Goal: Transaction & Acquisition: Download file/media

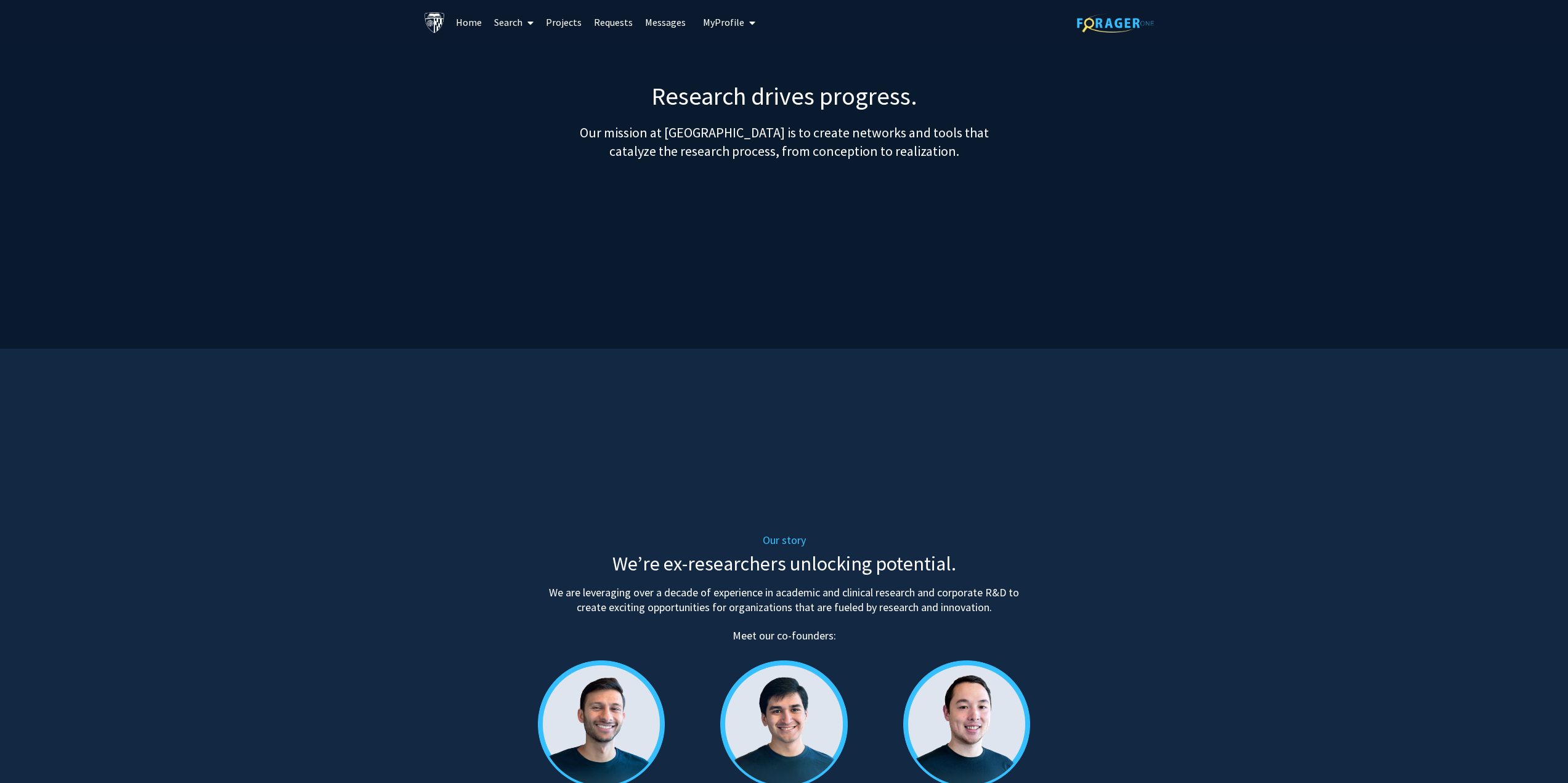
click at [609, 23] on link "Requests" at bounding box center [613, 22] width 51 height 43
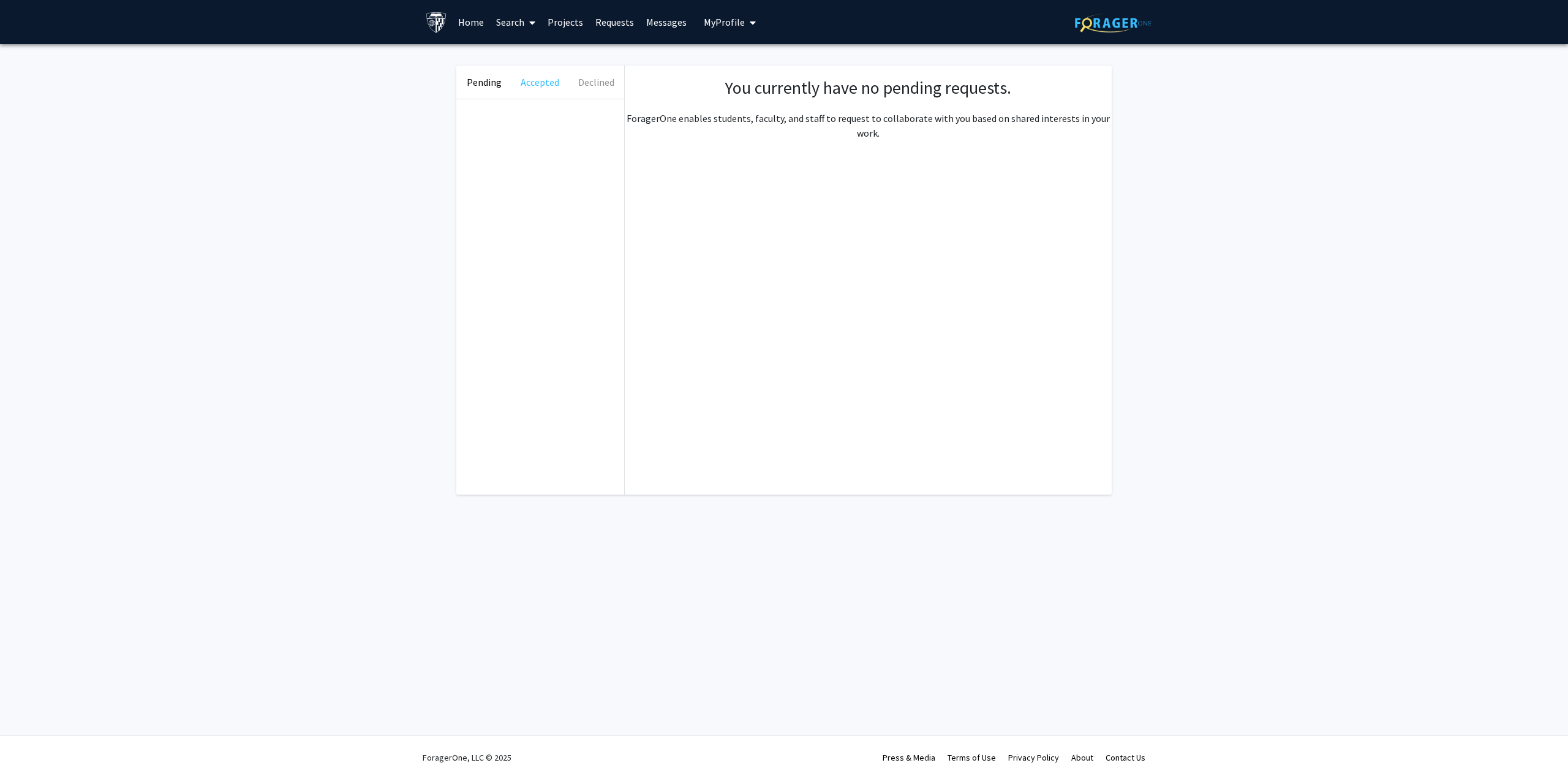
click at [547, 79] on button "Accepted" at bounding box center [539, 82] width 56 height 33
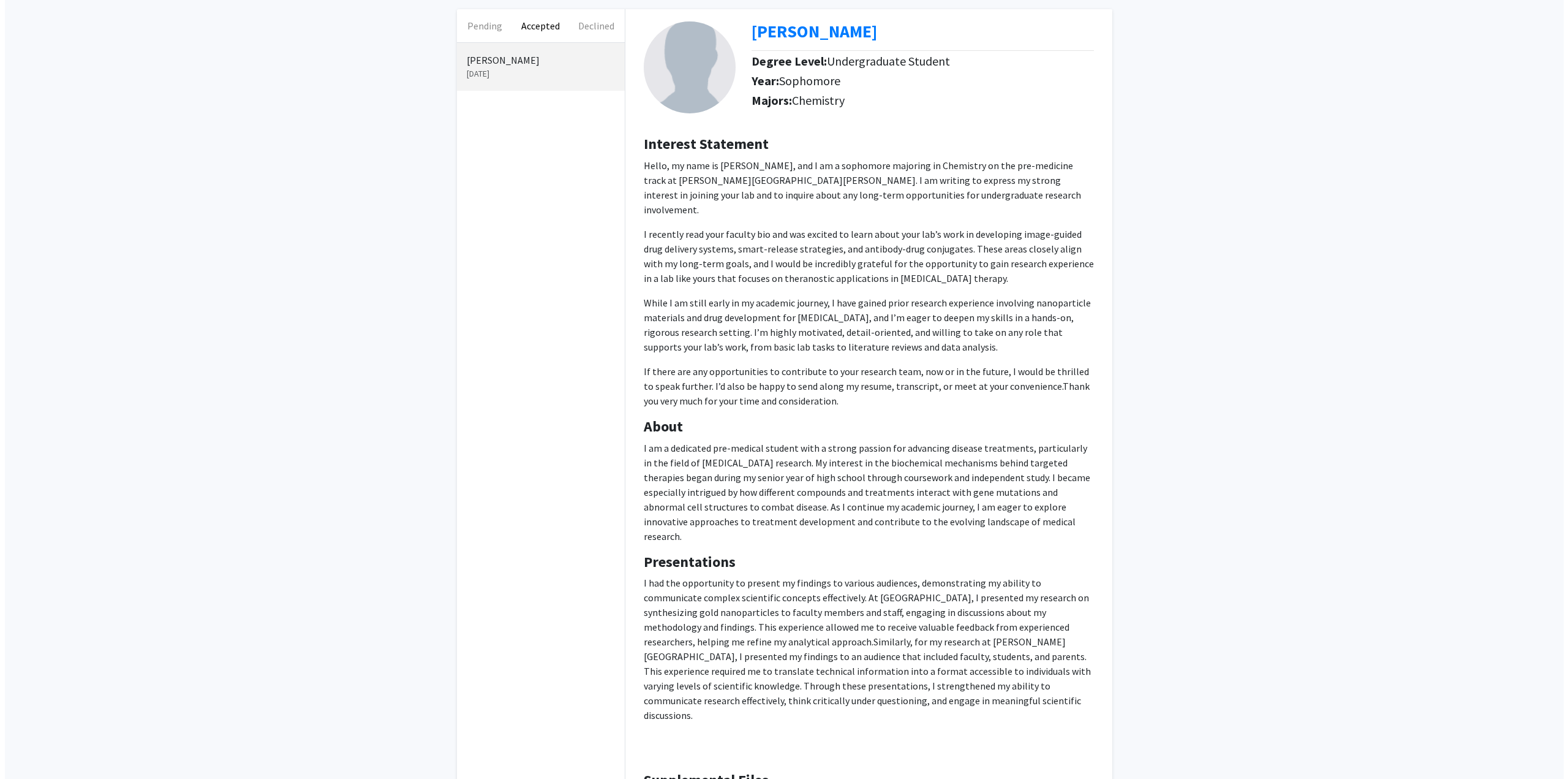
scroll to position [169, 0]
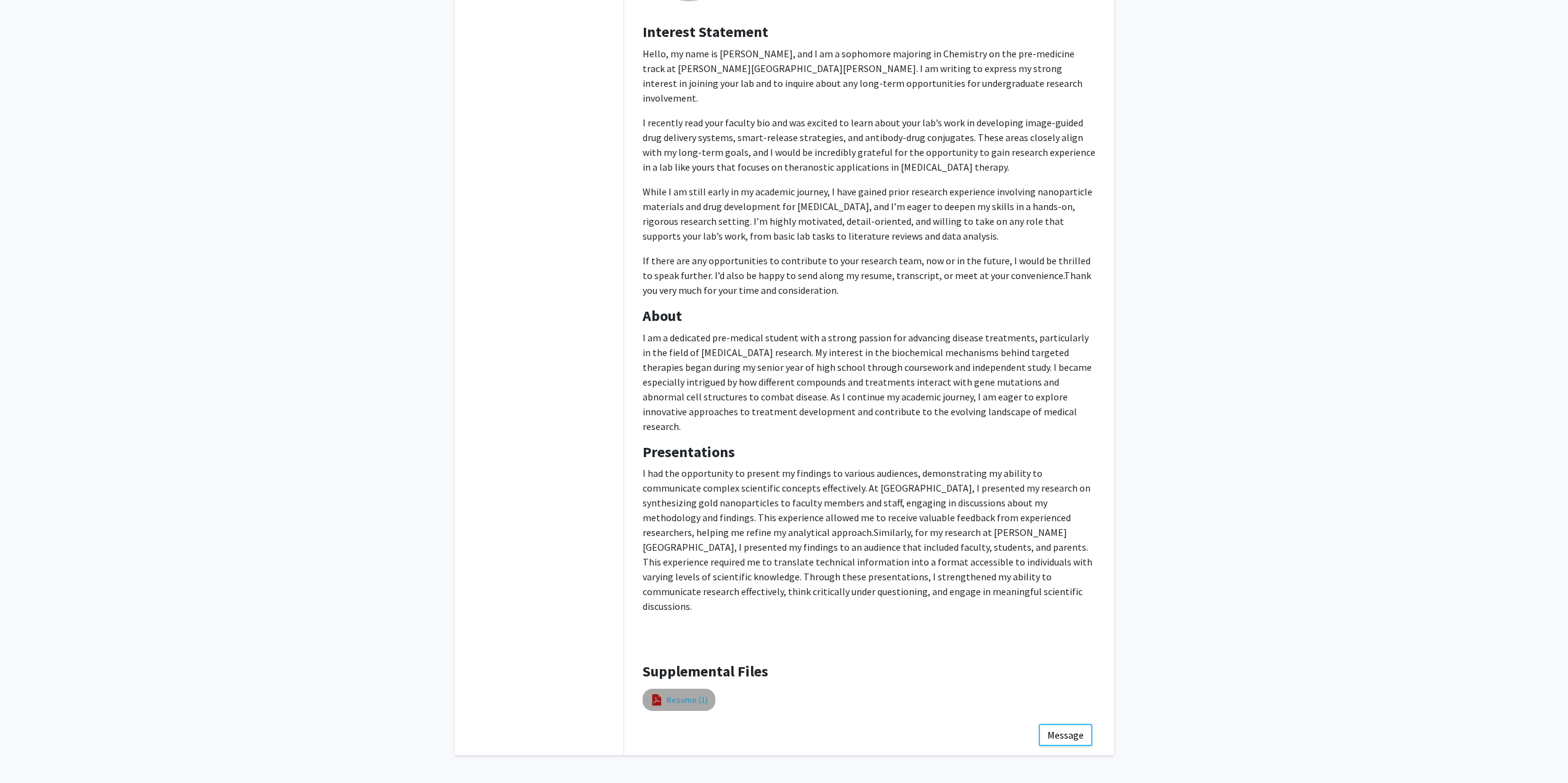
click at [687, 693] on link "Resume (1)" at bounding box center [687, 700] width 42 height 13
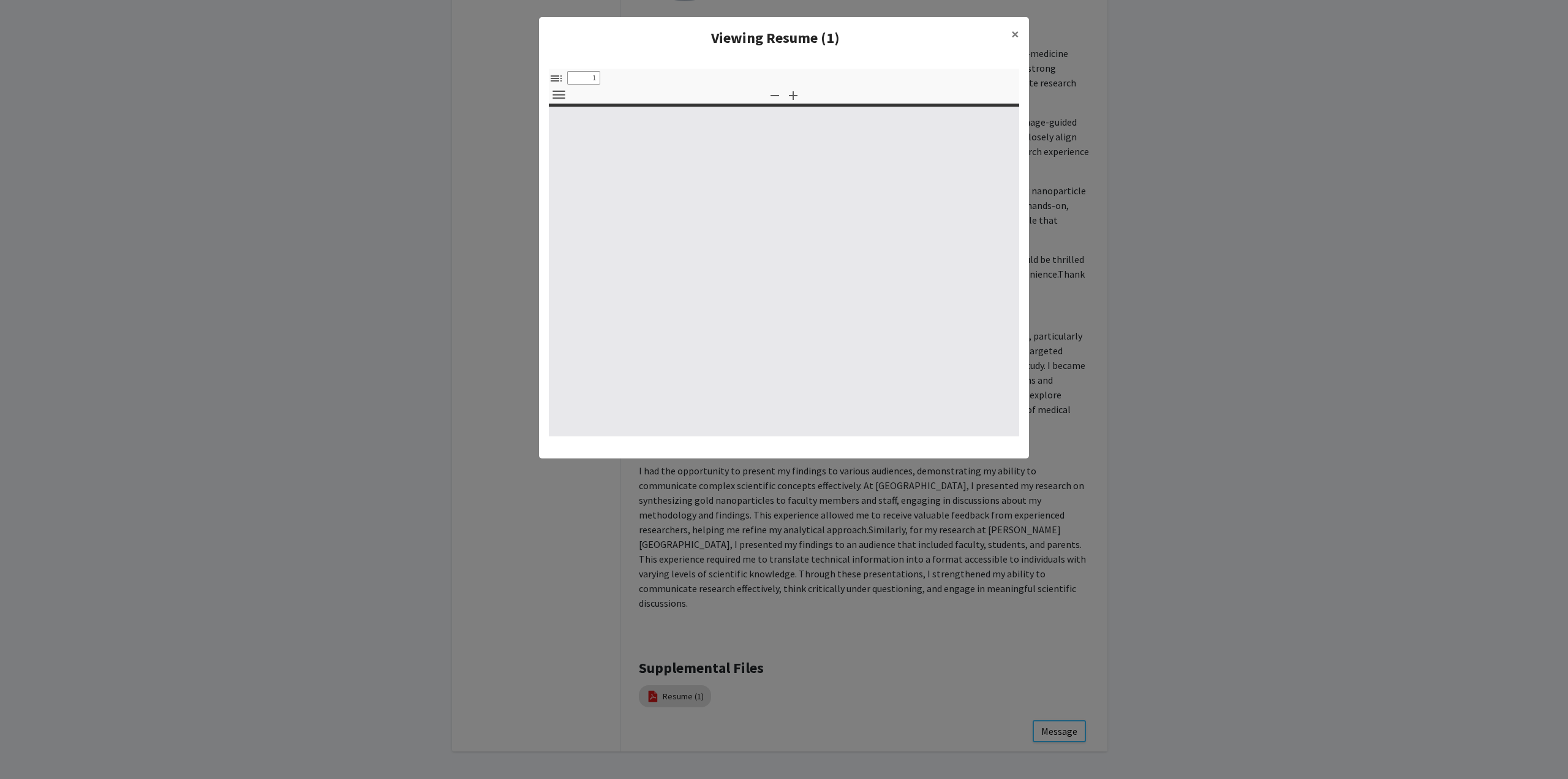
select select "custom"
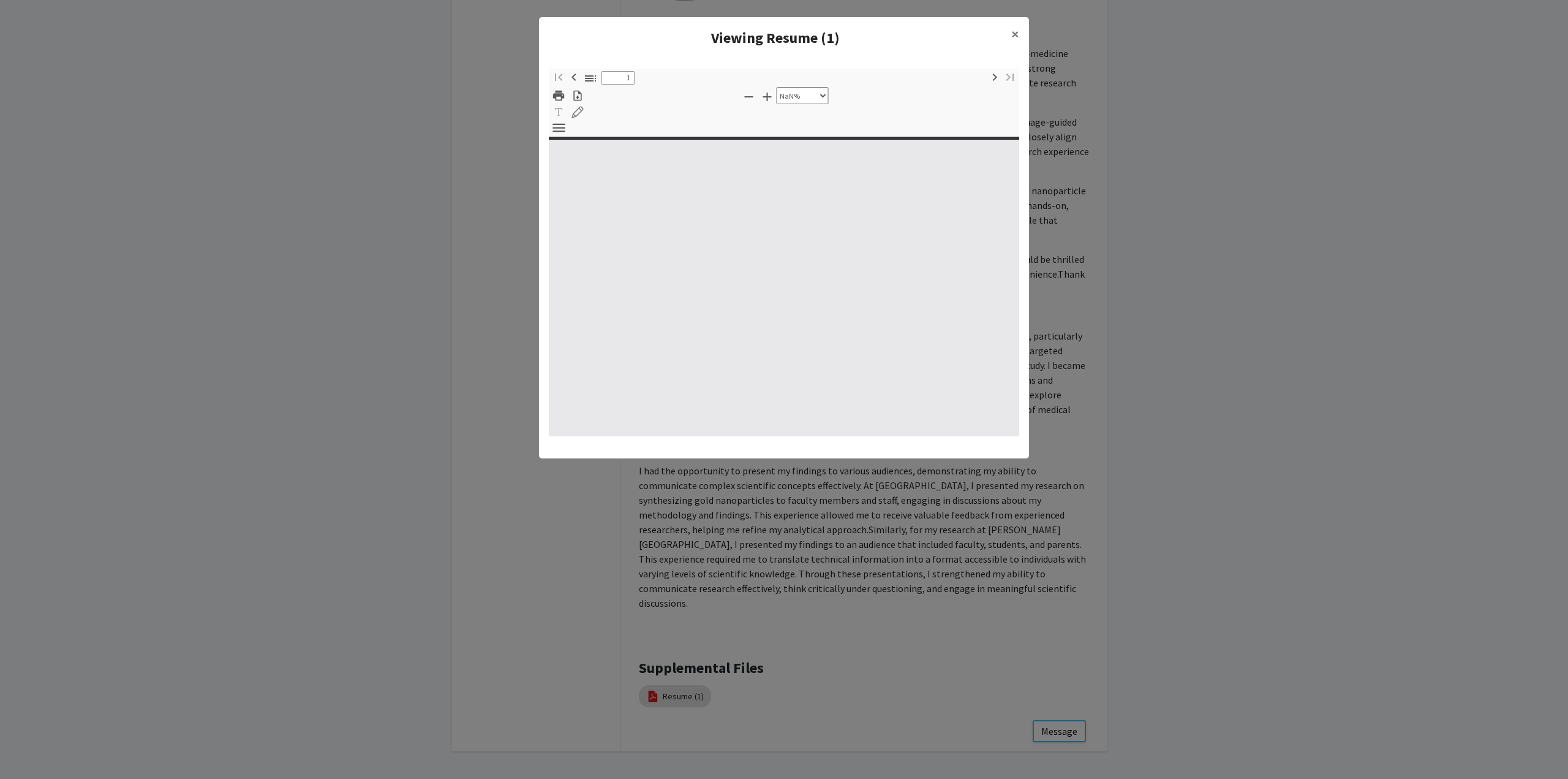
type input "0"
select select "custom"
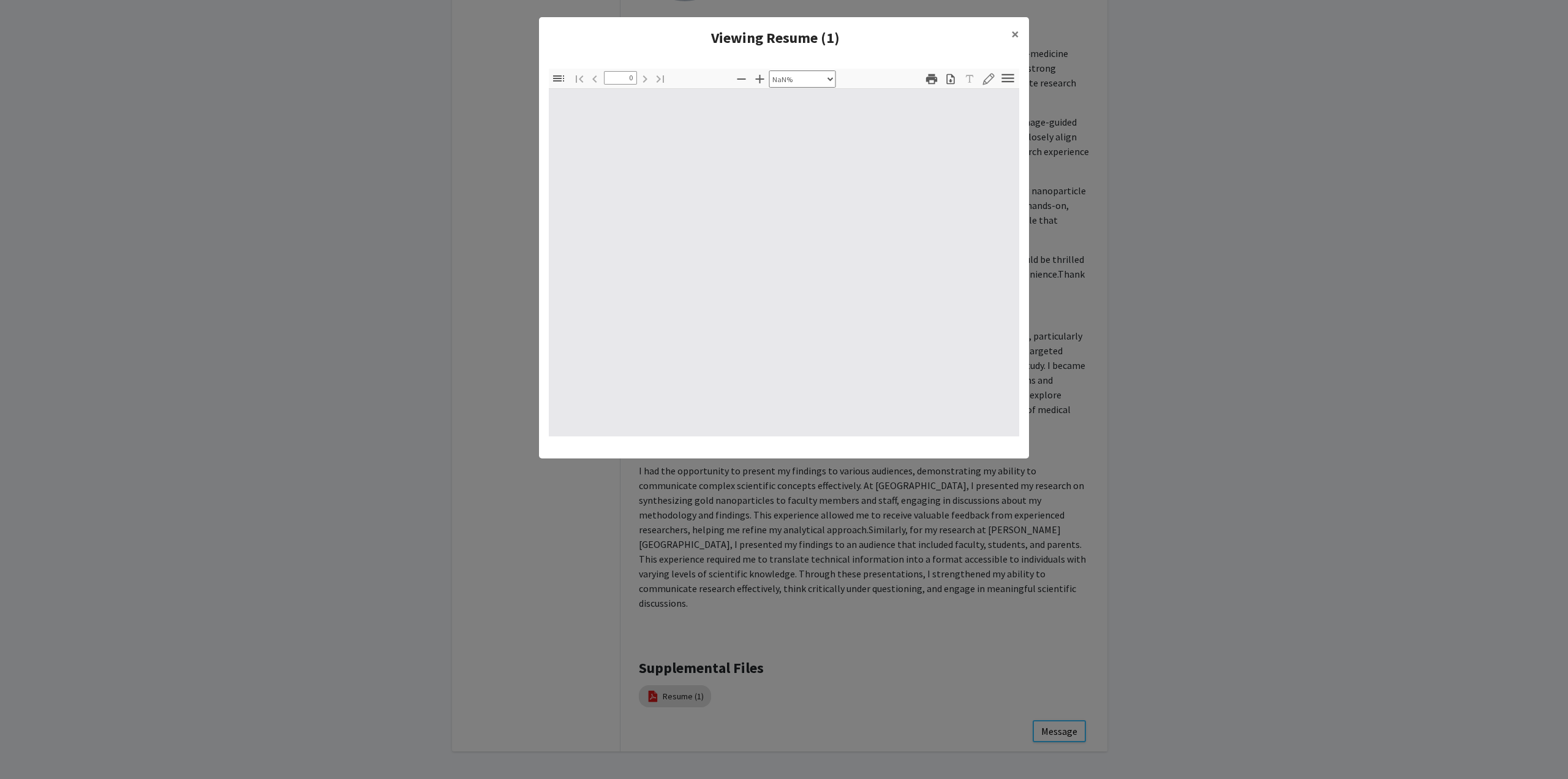
type input "1"
select select "auto"
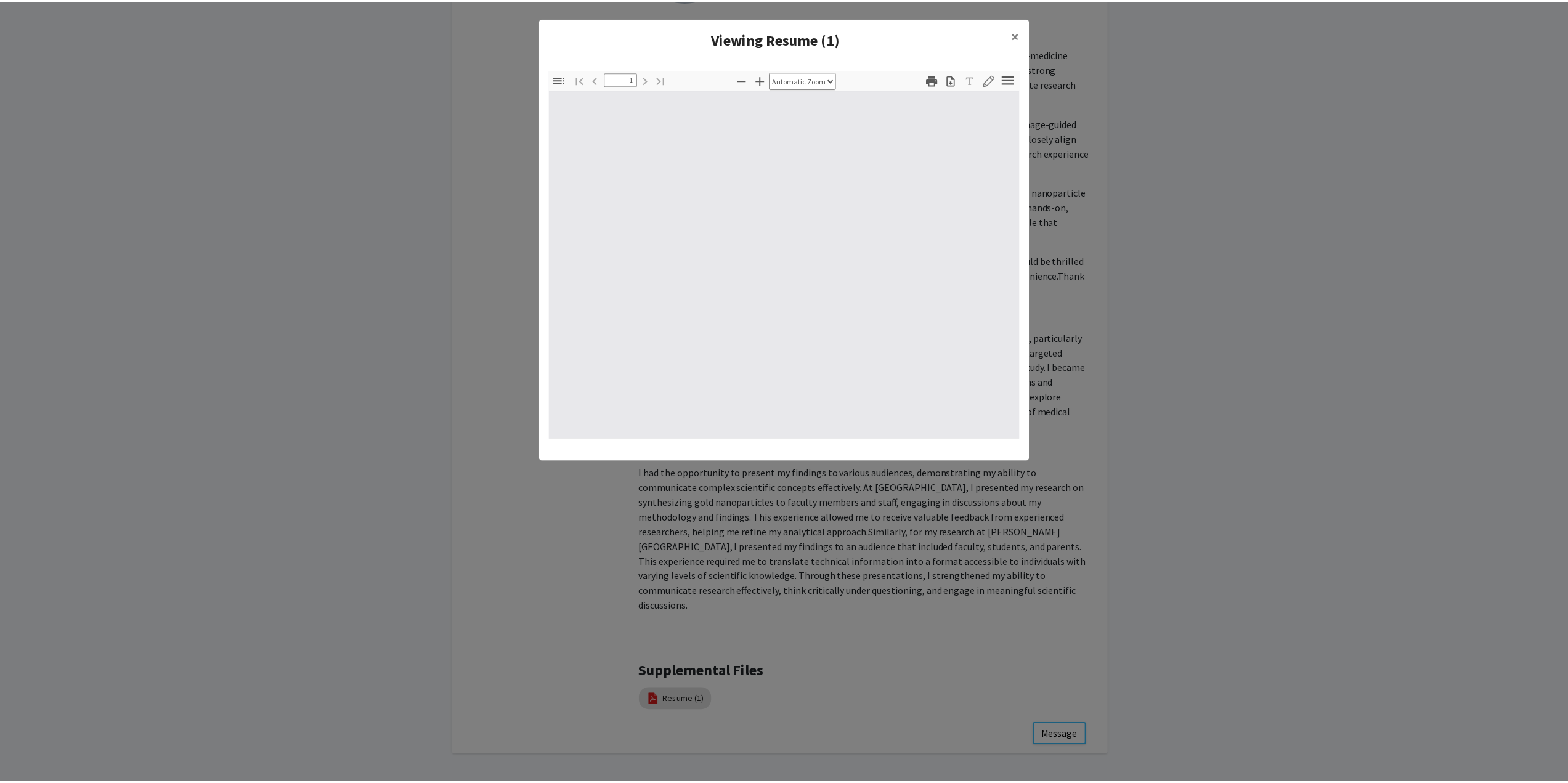
scroll to position [1, 0]
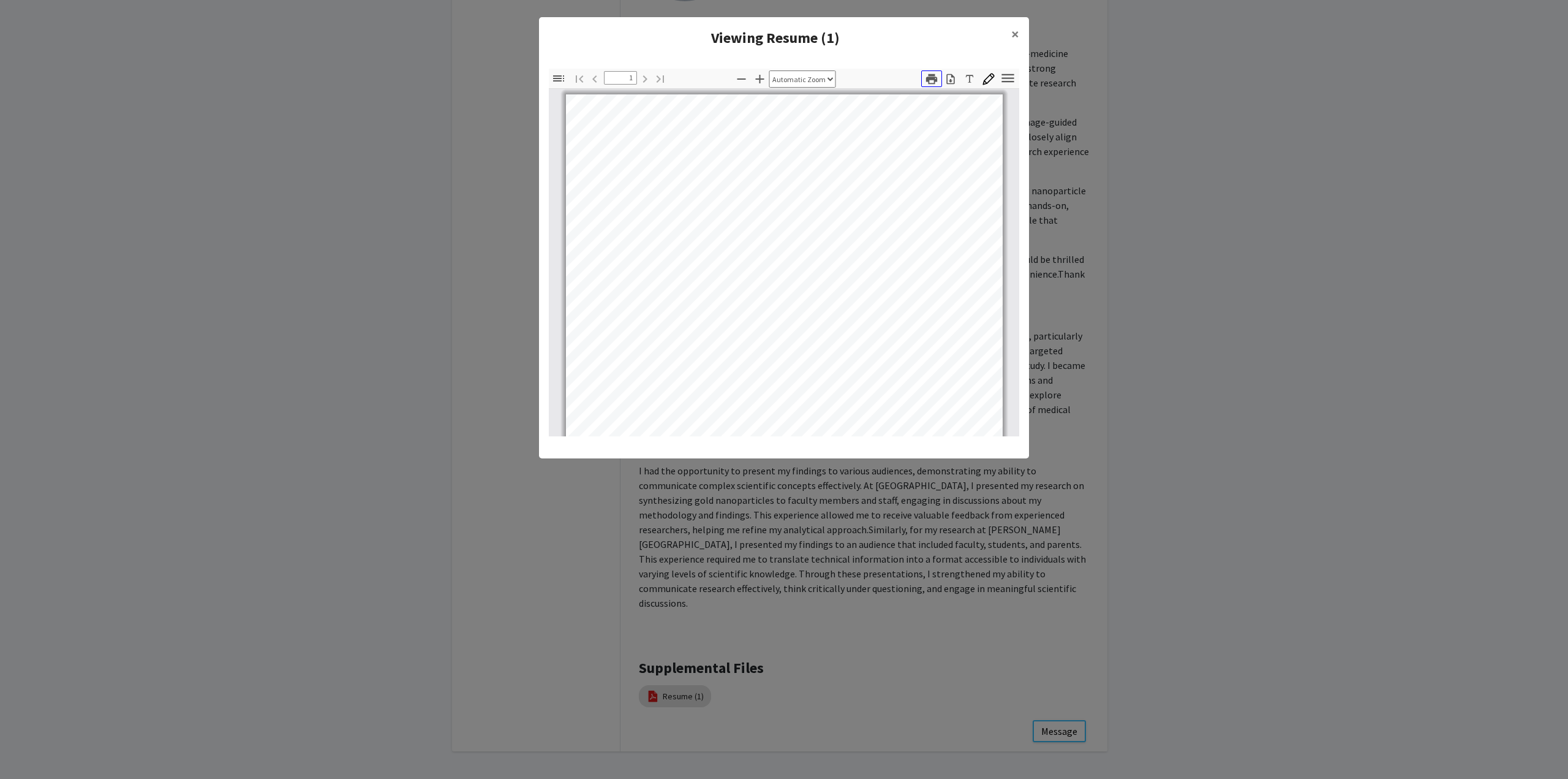
click at [930, 79] on icon "button" at bounding box center [932, 79] width 11 height 11
click at [954, 80] on icon "button" at bounding box center [950, 79] width 8 height 11
click at [1016, 37] on span "×" at bounding box center [1015, 33] width 8 height 19
